Goal: Task Accomplishment & Management: Manage account settings

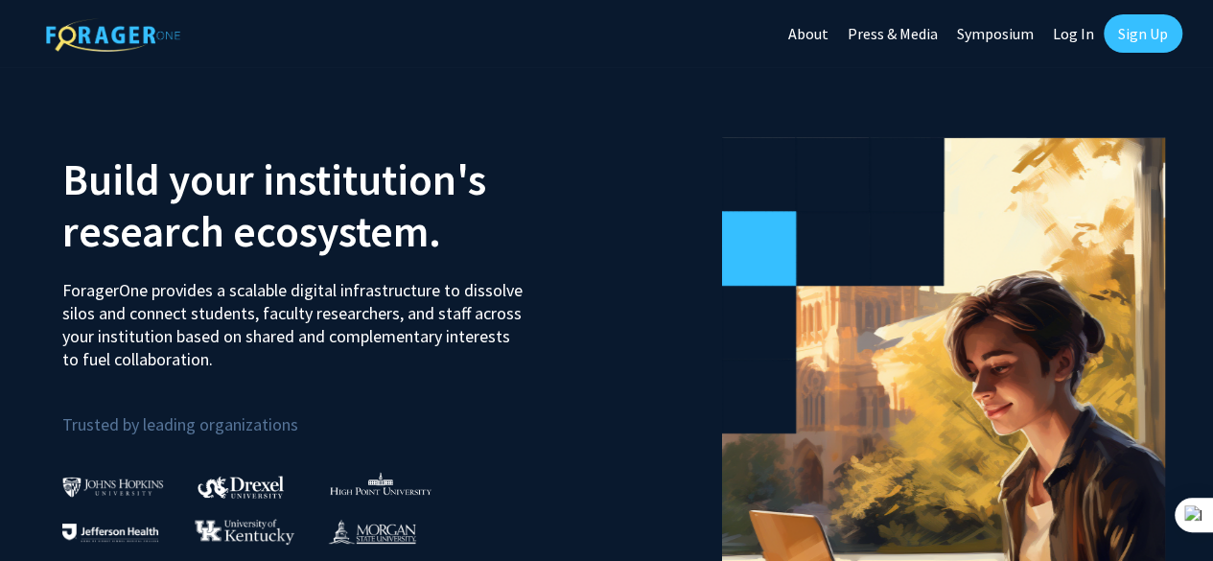
click at [1136, 38] on link "Sign Up" at bounding box center [1143, 33] width 79 height 38
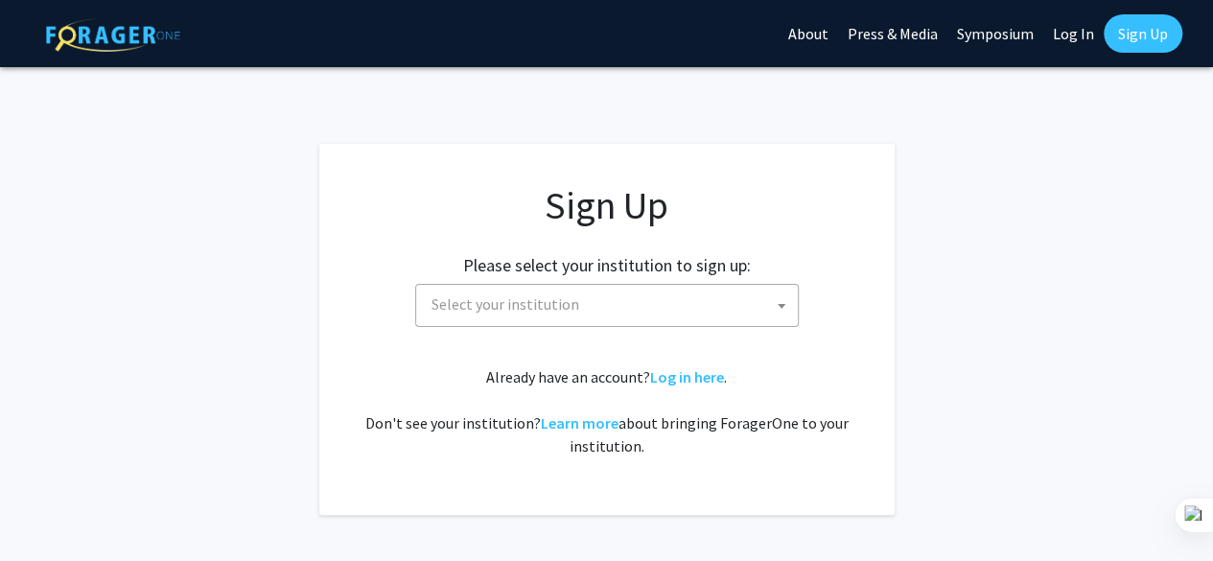
click at [1172, 172] on app-signup "Sign Up Please select your institution to sign up: [GEOGRAPHIC_DATA] [GEOGRAPHI…" at bounding box center [606, 329] width 1213 height 371
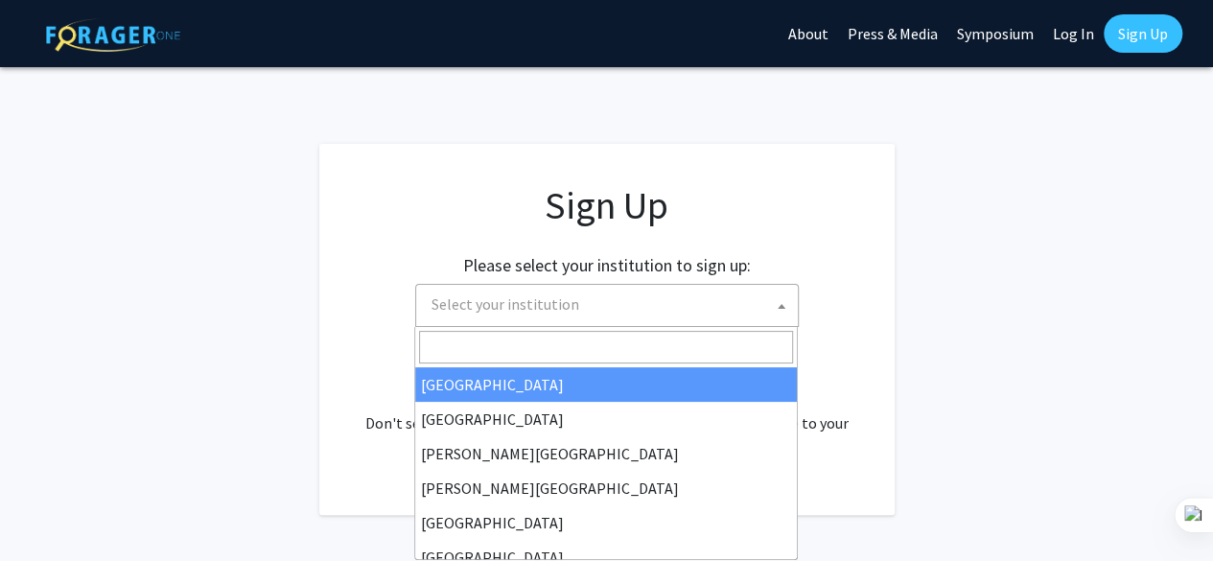
click at [700, 310] on span "Select your institution" at bounding box center [611, 304] width 374 height 39
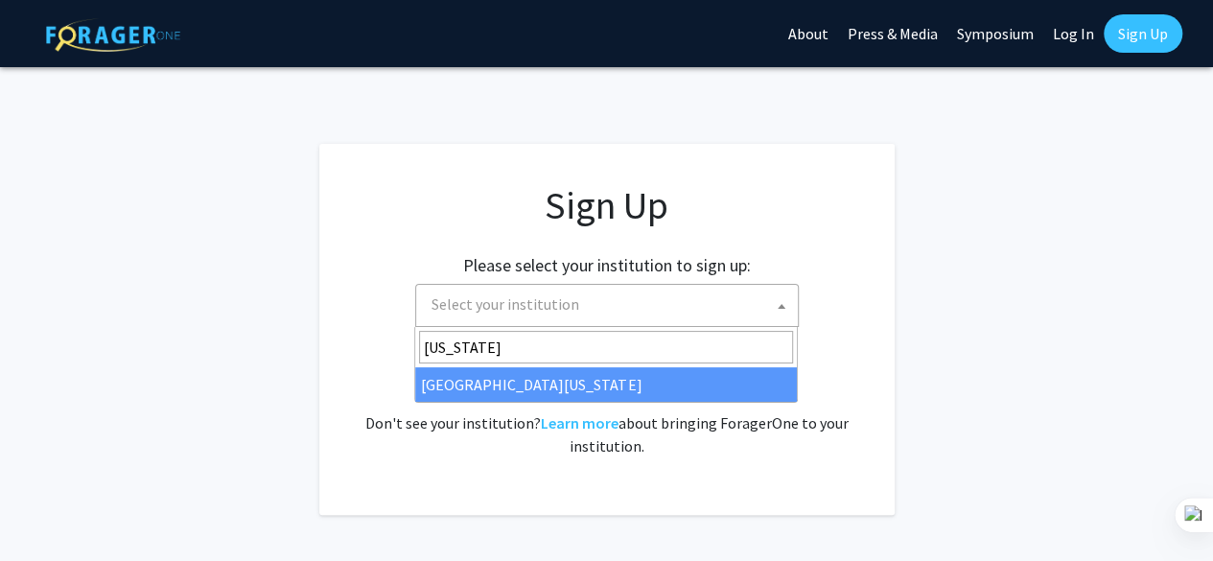
type input "[US_STATE]"
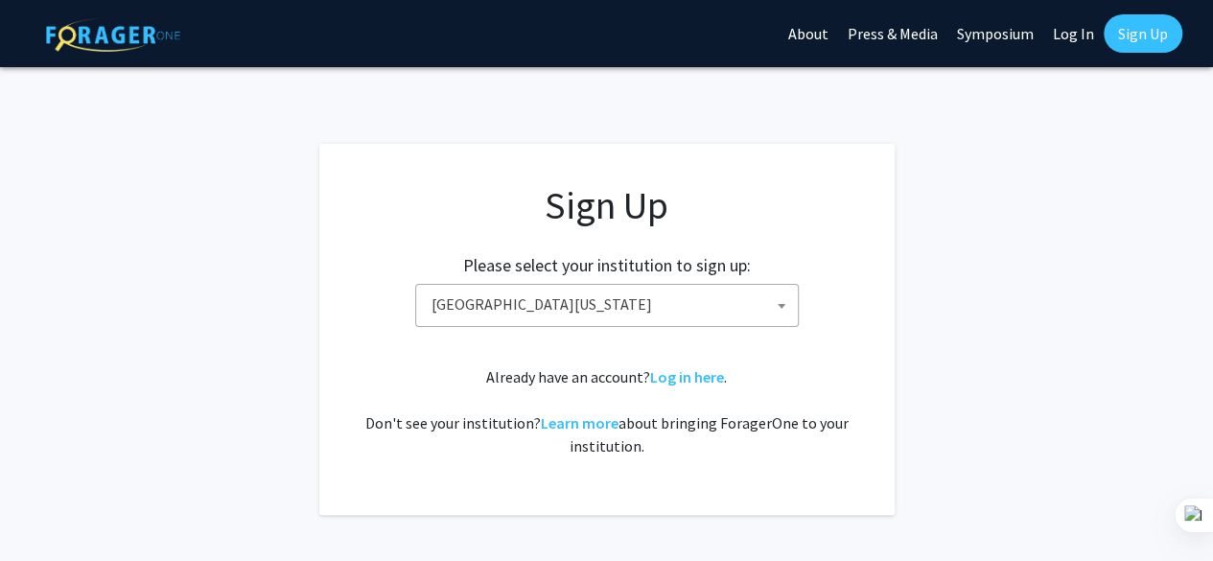
select select "33"
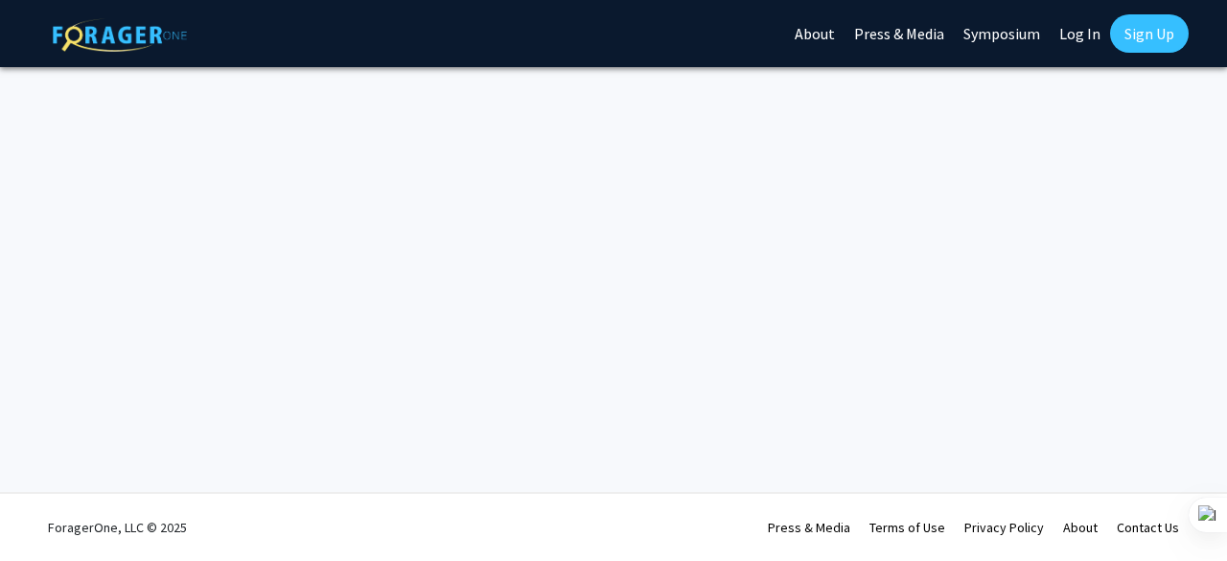
click at [1081, 39] on link "Log In" at bounding box center [1080, 33] width 60 height 67
click at [139, 33] on img at bounding box center [120, 35] width 134 height 34
click at [775, 271] on div "Skip navigation About Press & Media Symposium Log In Sign Up Complete your prof…" at bounding box center [613, 280] width 1227 height 561
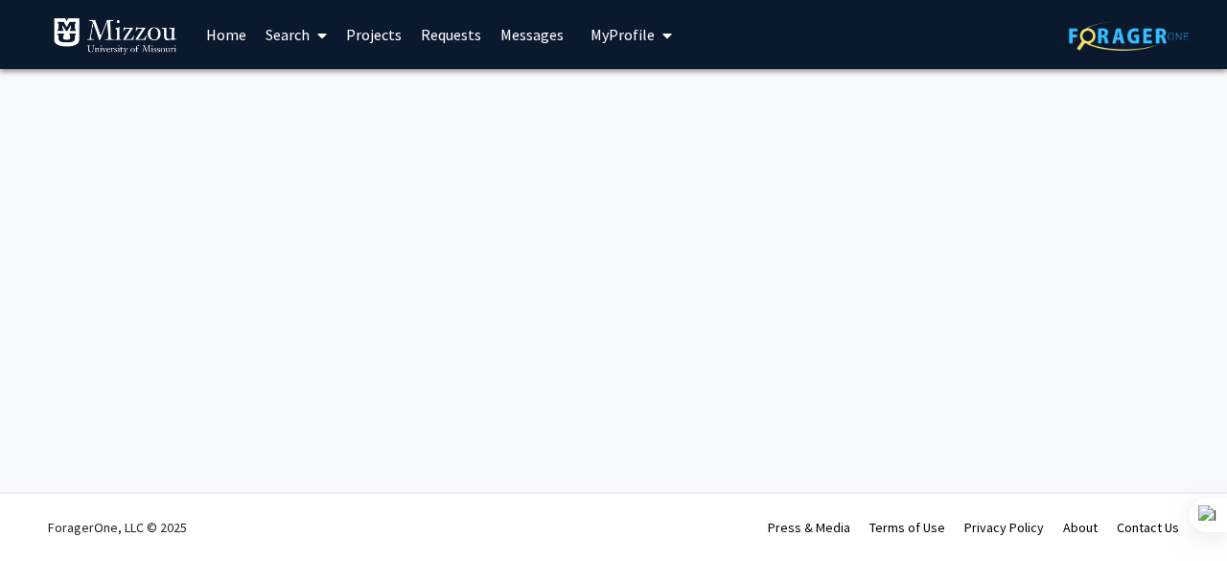
click at [640, 32] on span "My Profile" at bounding box center [623, 34] width 64 height 19
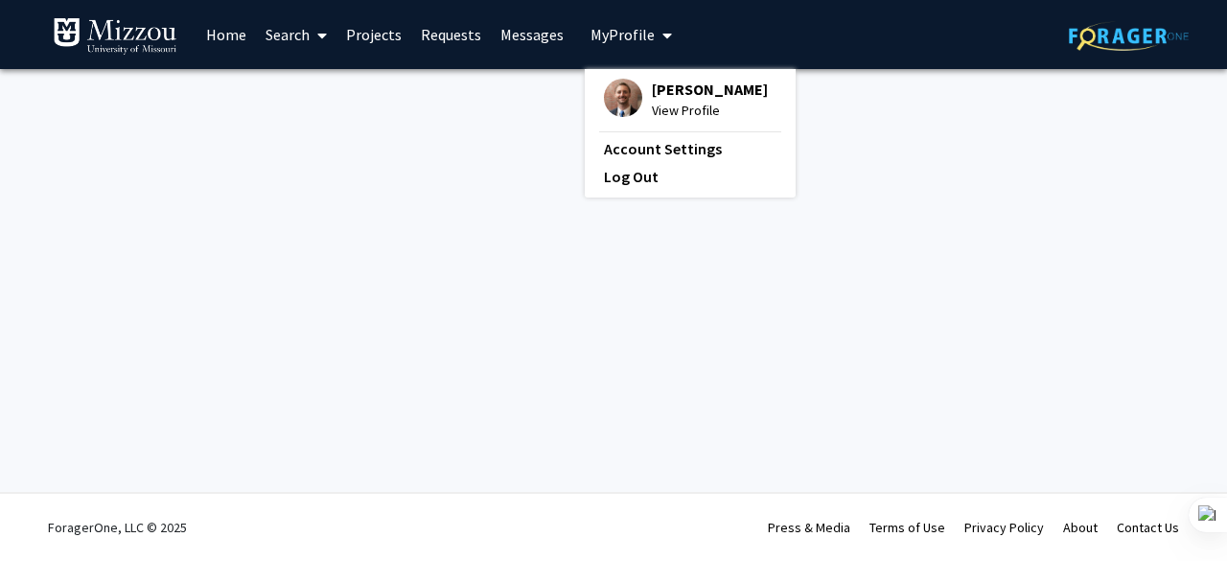
click at [656, 103] on span "View Profile" at bounding box center [710, 110] width 116 height 21
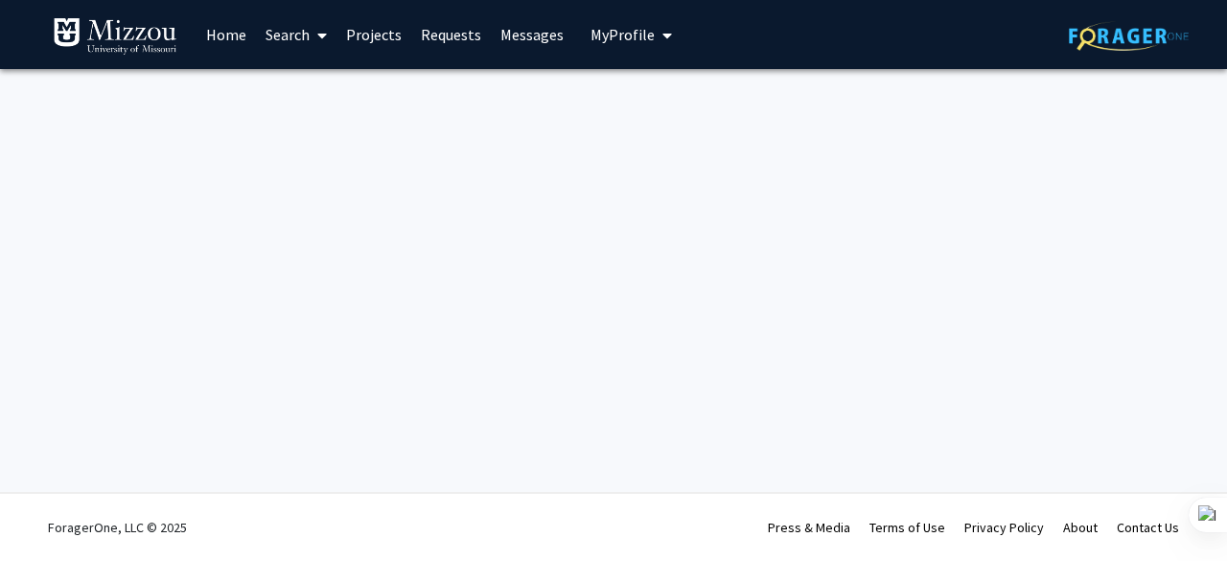
click at [662, 35] on icon "My profile dropdown to access profile and logout" at bounding box center [667, 35] width 10 height 15
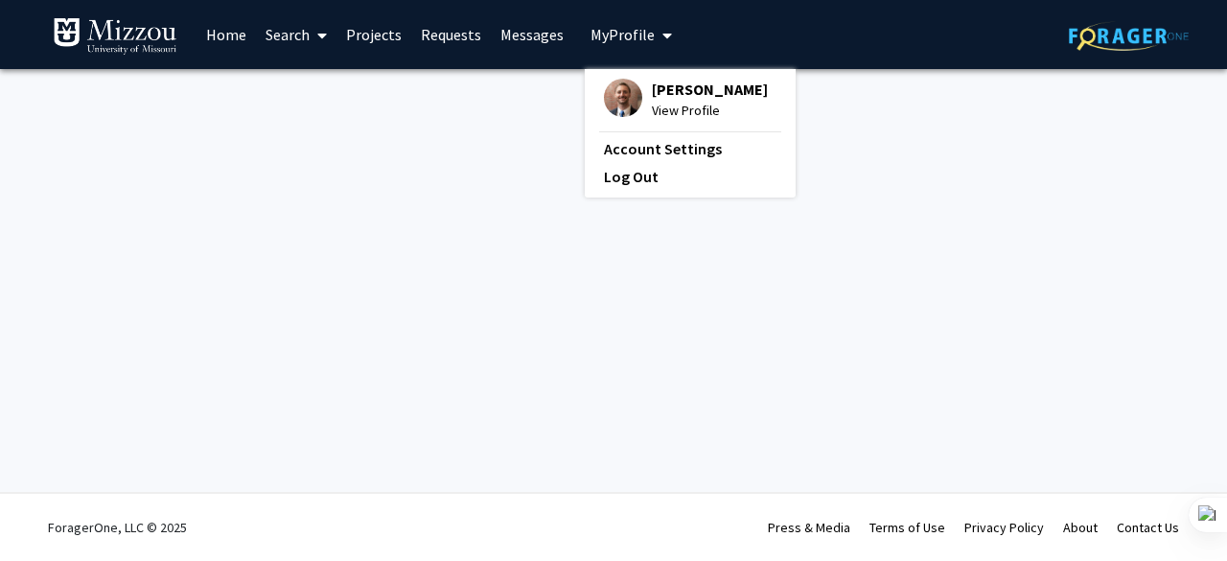
click at [616, 102] on img at bounding box center [623, 98] width 38 height 38
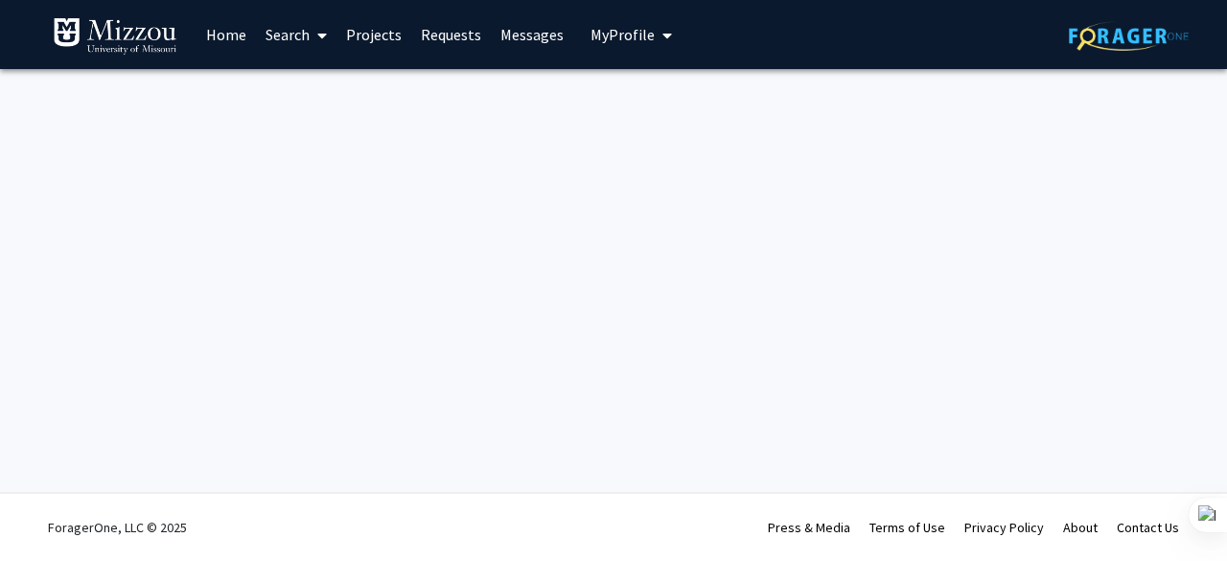
click at [662, 35] on icon "My profile dropdown to access profile and logout" at bounding box center [667, 35] width 10 height 15
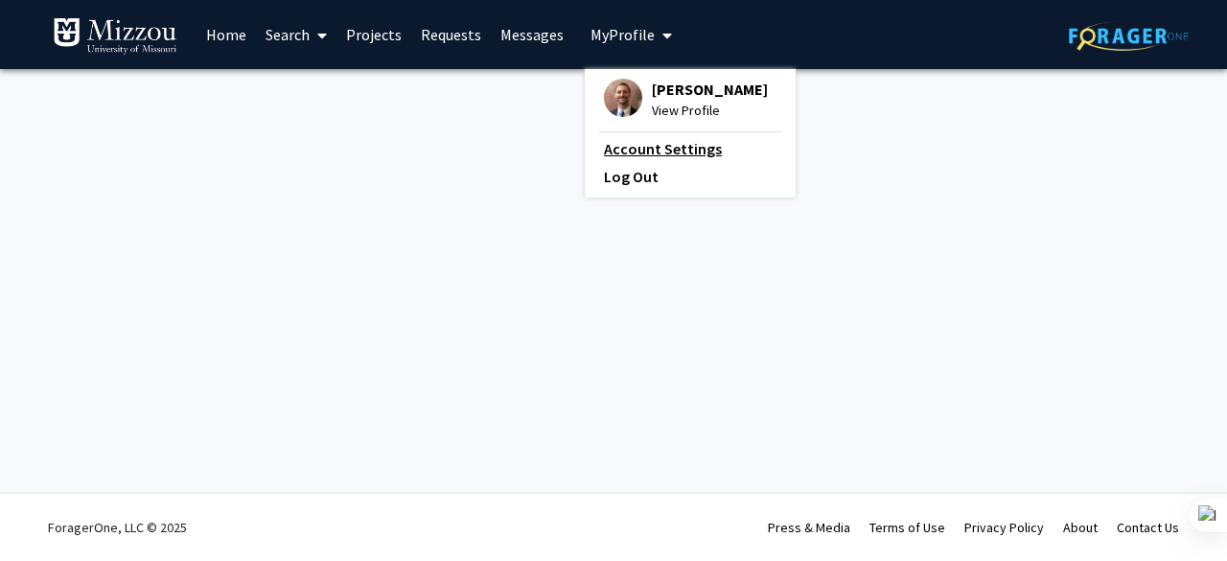
click at [618, 151] on link "Account Settings" at bounding box center [690, 148] width 173 height 23
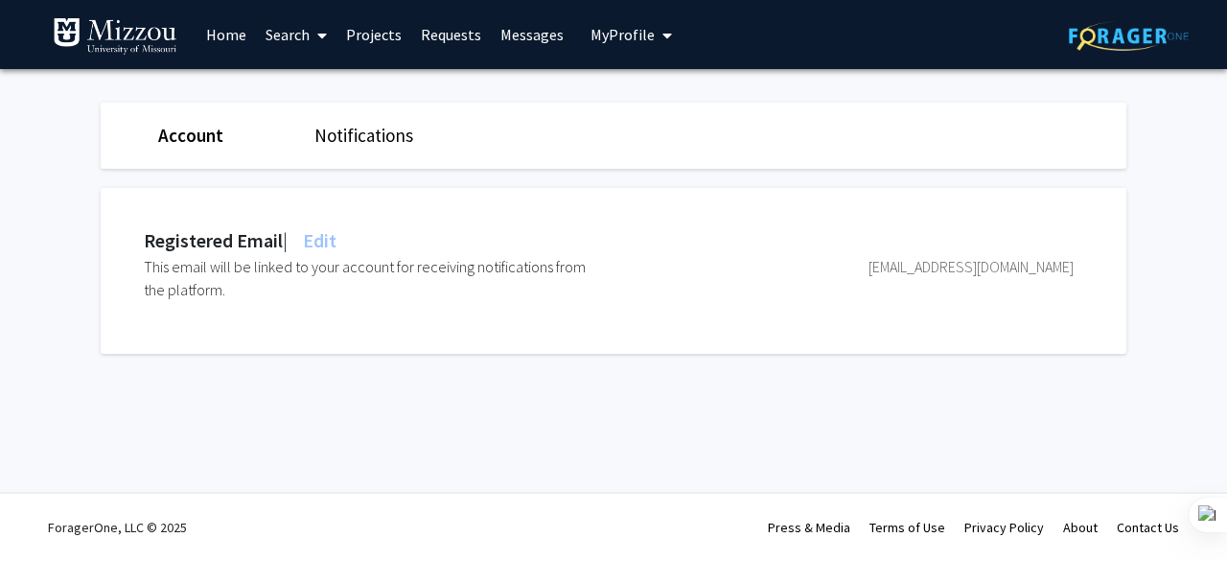
click at [309, 33] on link "Search" at bounding box center [296, 34] width 81 height 67
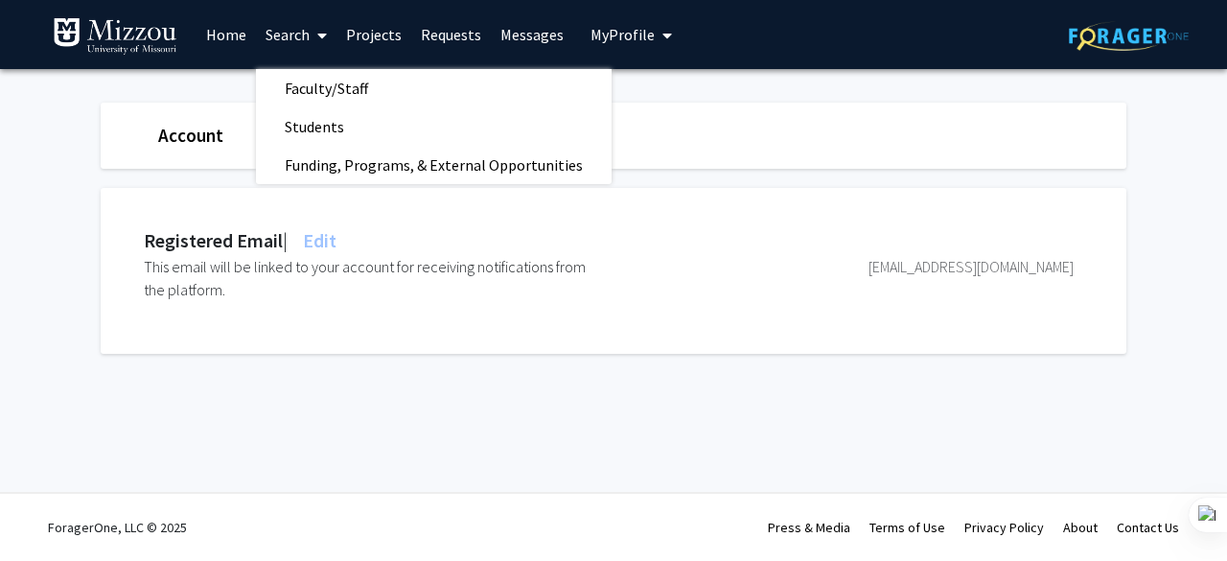
click at [211, 132] on link "Account" at bounding box center [190, 135] width 65 height 23
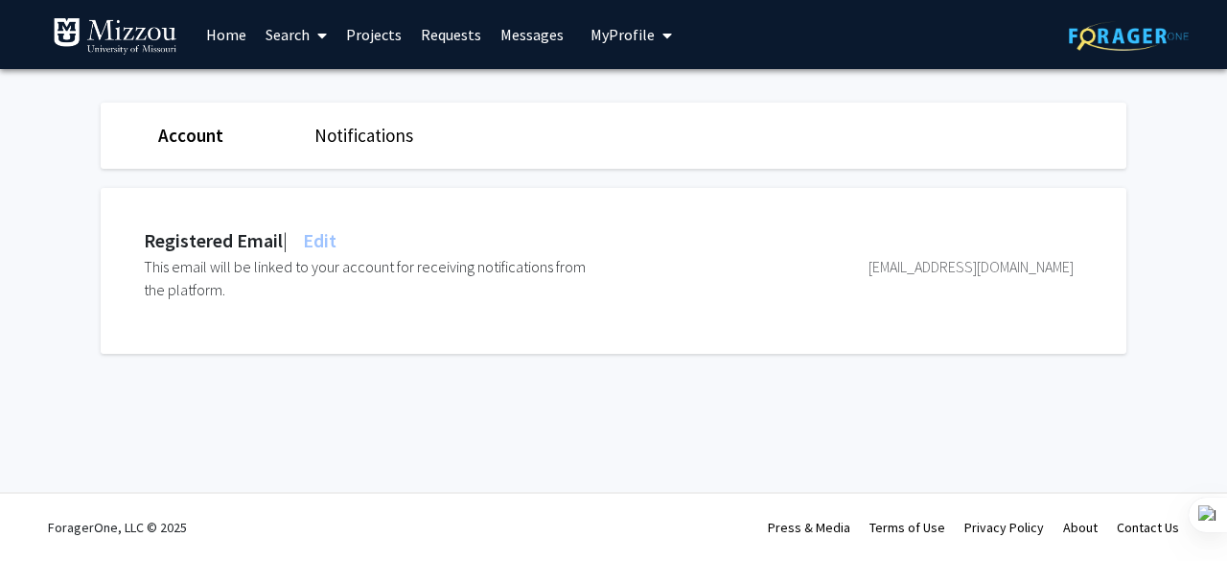
click at [182, 137] on link "Account" at bounding box center [190, 135] width 65 height 23
click at [663, 43] on span "My profile dropdown to access profile and logout" at bounding box center [663, 35] width 17 height 67
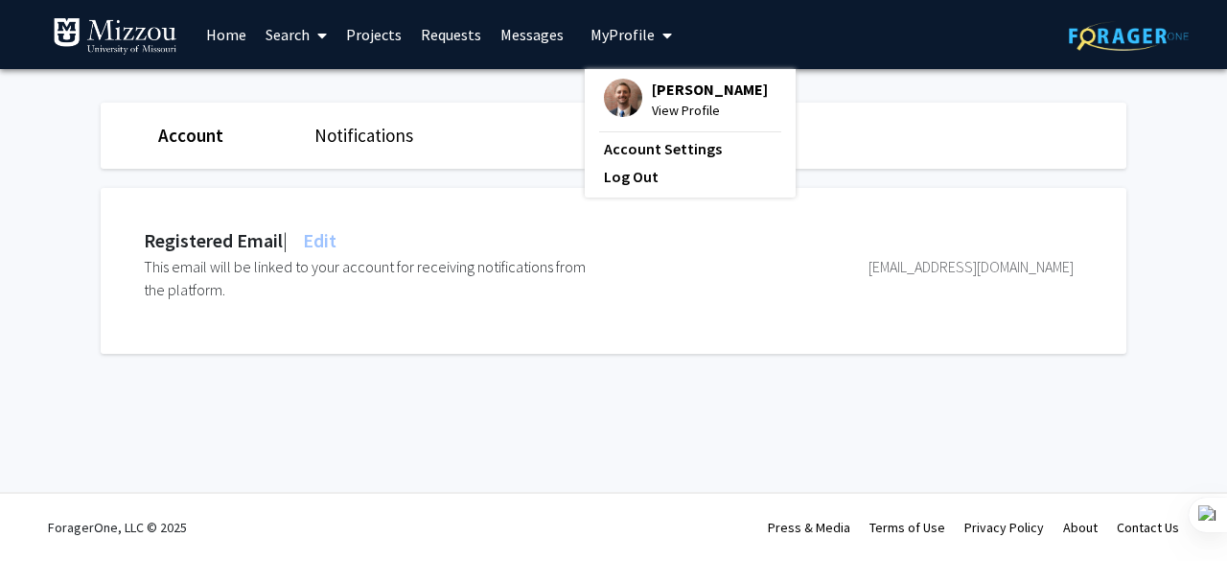
click at [635, 92] on fg-profile-picture at bounding box center [623, 100] width 38 height 42
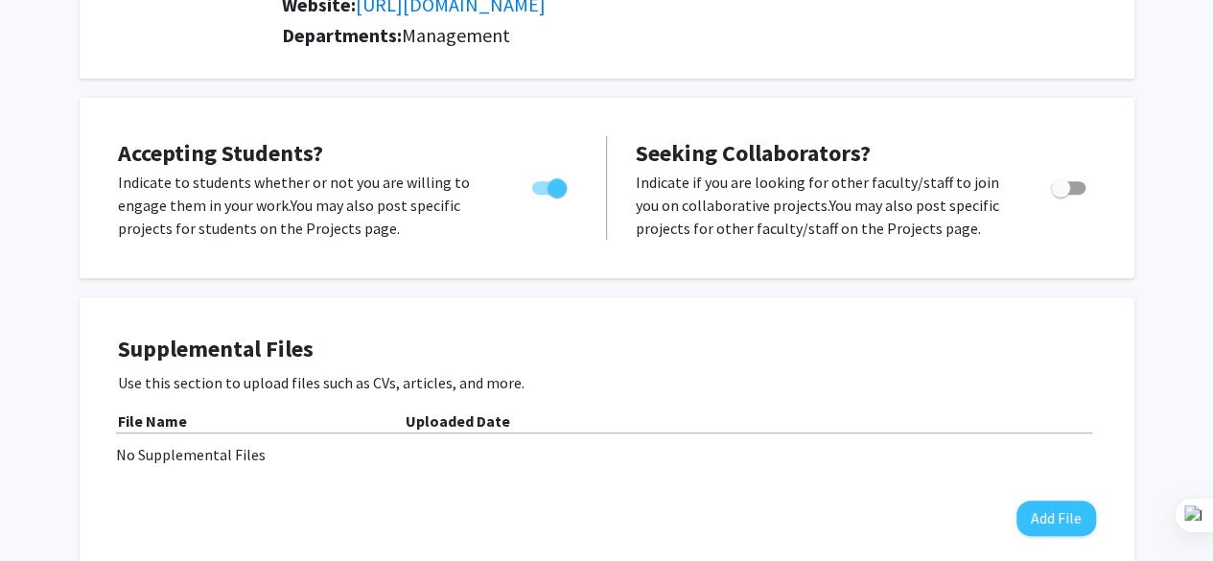
scroll to position [317, 0]
click at [541, 182] on span "Toggle" at bounding box center [549, 186] width 35 height 13
click at [541, 194] on input "Would you like to permit student requests?" at bounding box center [541, 194] width 1 height 1
checkbox input "false"
click at [1072, 183] on span "Toggle" at bounding box center [1068, 186] width 35 height 13
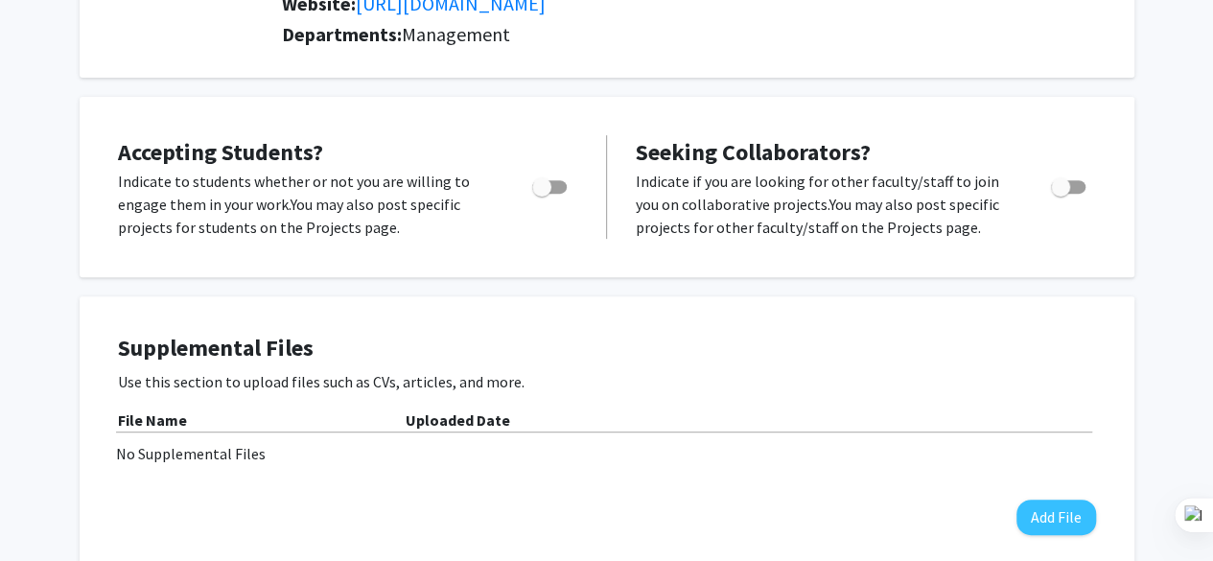
click at [1060, 194] on input "Toggle" at bounding box center [1059, 194] width 1 height 1
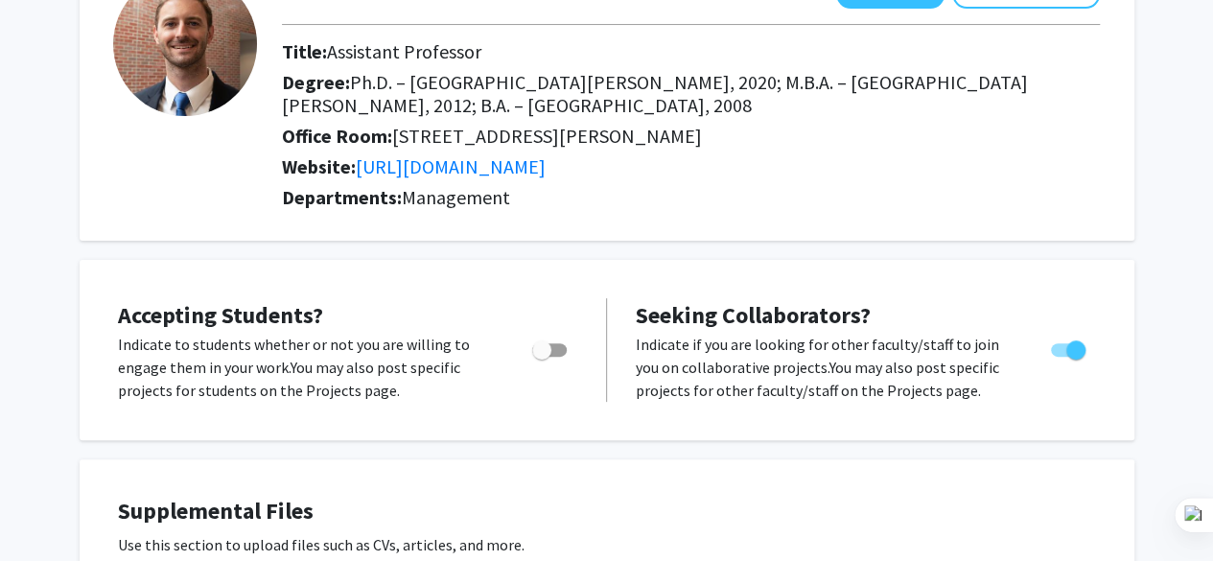
scroll to position [0, 0]
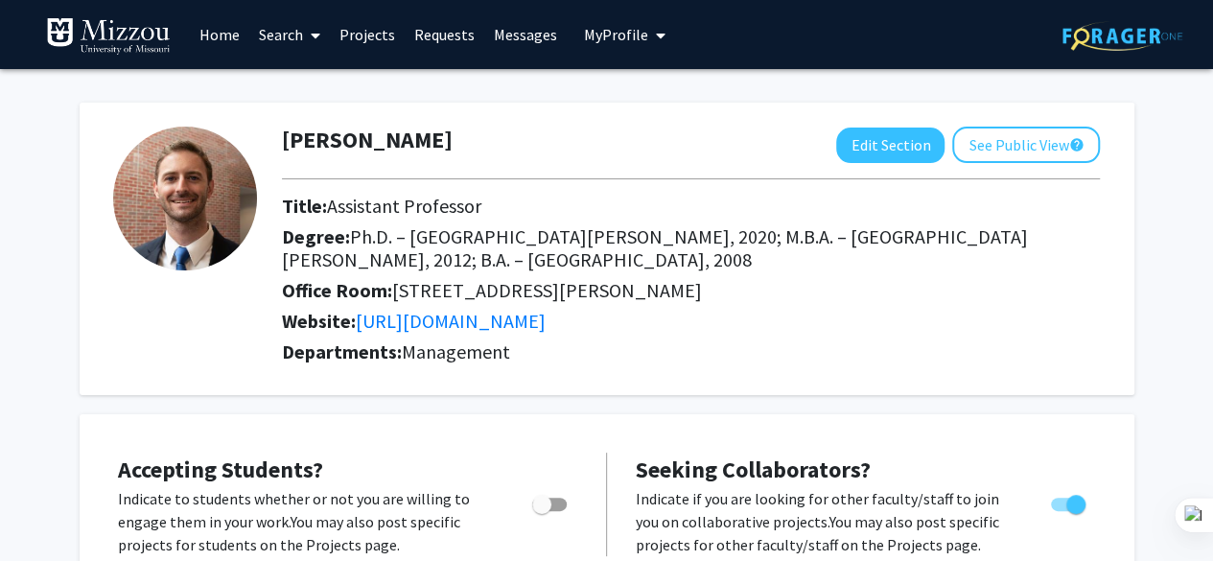
click at [363, 36] on link "Projects" at bounding box center [367, 34] width 75 height 67
click at [353, 32] on link "Projects" at bounding box center [367, 34] width 75 height 67
click at [355, 34] on link "Projects" at bounding box center [367, 34] width 75 height 67
click at [435, 44] on link "Requests" at bounding box center [445, 34] width 80 height 67
checkbox input "true"
